Goal: Find contact information: Find contact information

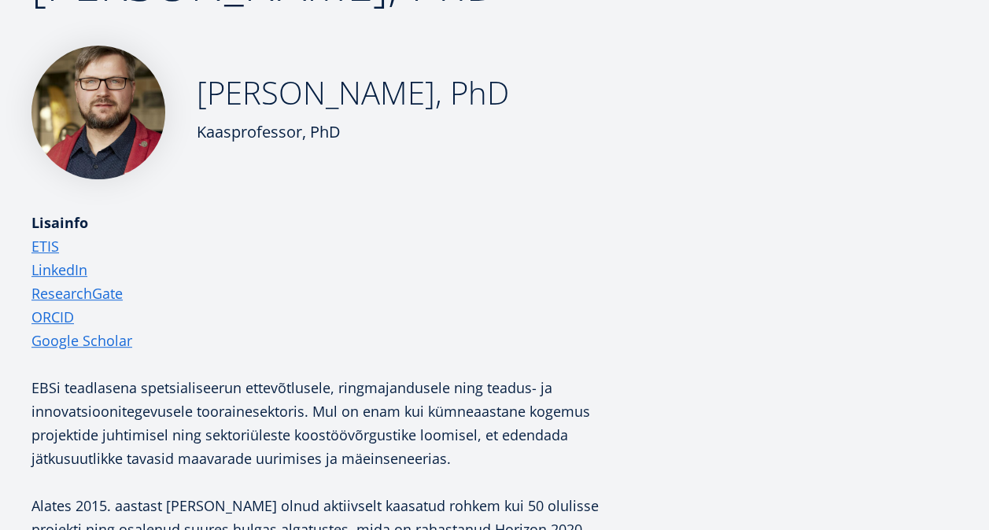
scroll to position [44, 0]
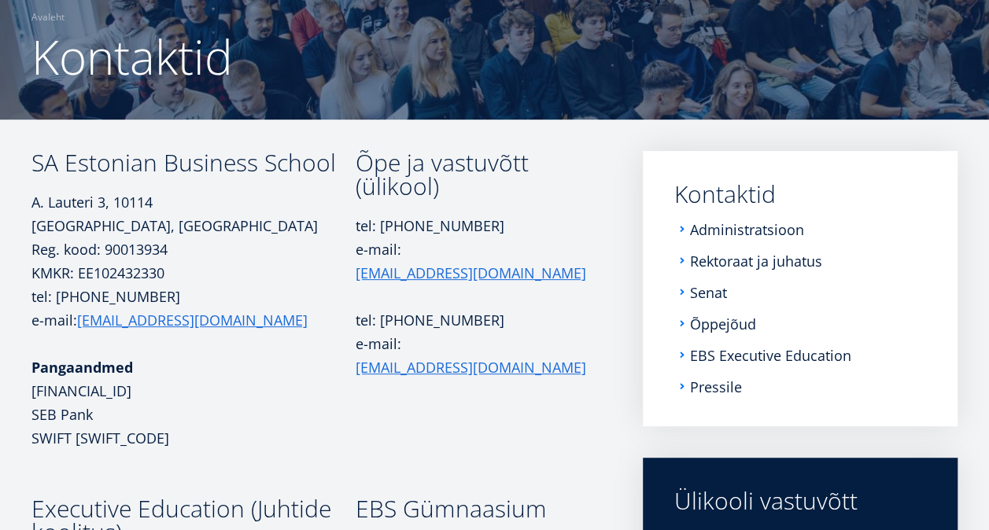
scroll to position [157, 0]
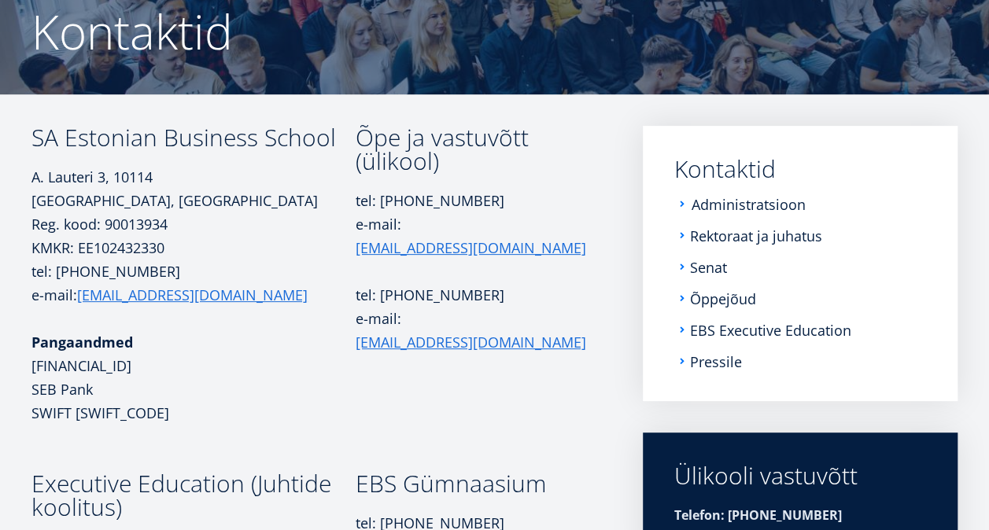
click at [771, 198] on link "Administratsioon" at bounding box center [748, 205] width 114 height 16
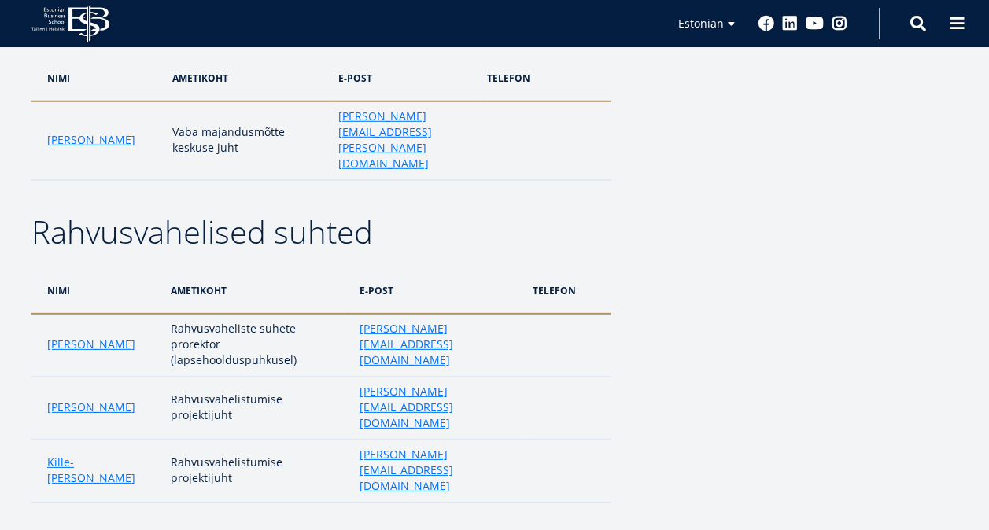
scroll to position [2202, 0]
